Goal: Task Accomplishment & Management: Use online tool/utility

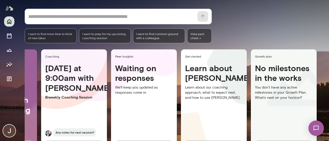
scroll to position [42, 0]
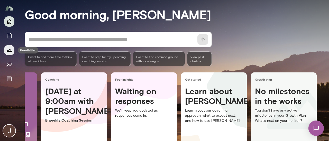
click at [9, 52] on icon "Growth Plan" at bounding box center [9, 50] width 5 height 3
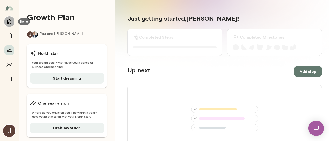
click at [7, 21] on icon "Home" at bounding box center [9, 22] width 4 height 5
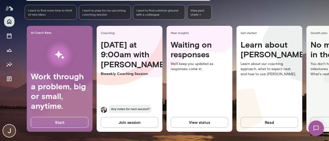
scroll to position [91, 0]
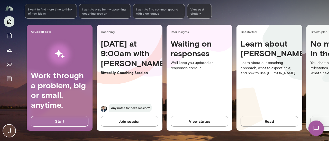
click at [99, 11] on span "I want to prep for my upcoming coaching session" at bounding box center [104, 11] width 45 height 8
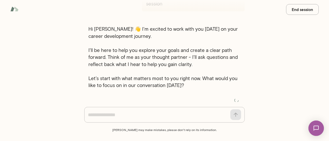
scroll to position [41, 0]
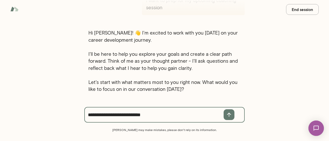
type textarea "**********"
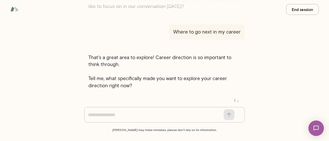
scroll to position [121, 0]
